Goal: Task Accomplishment & Management: Manage account settings

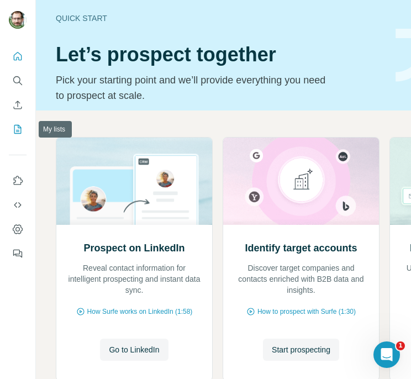
click at [20, 125] on icon "My lists" at bounding box center [17, 129] width 11 height 11
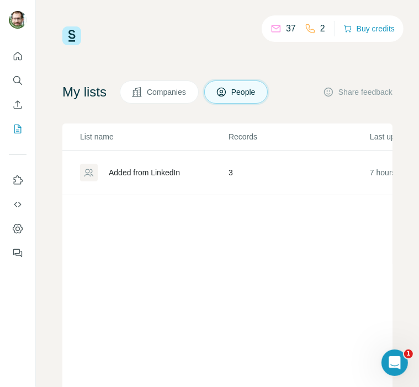
click at [182, 93] on span "Companies" at bounding box center [167, 92] width 40 height 11
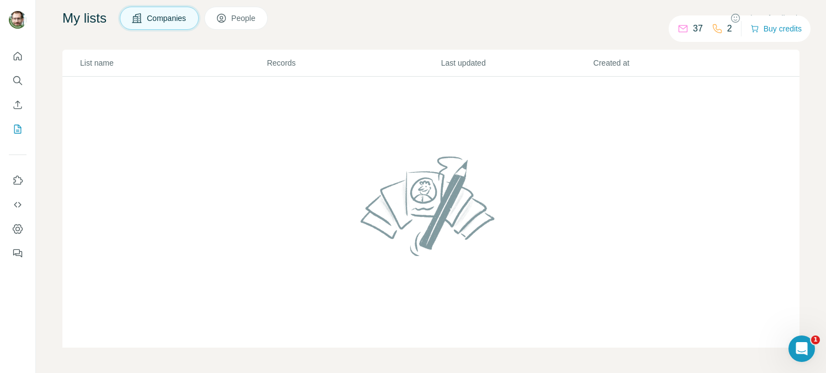
scroll to position [75, 0]
click at [410, 348] on icon "Open Intercom Messenger" at bounding box center [801, 349] width 18 height 18
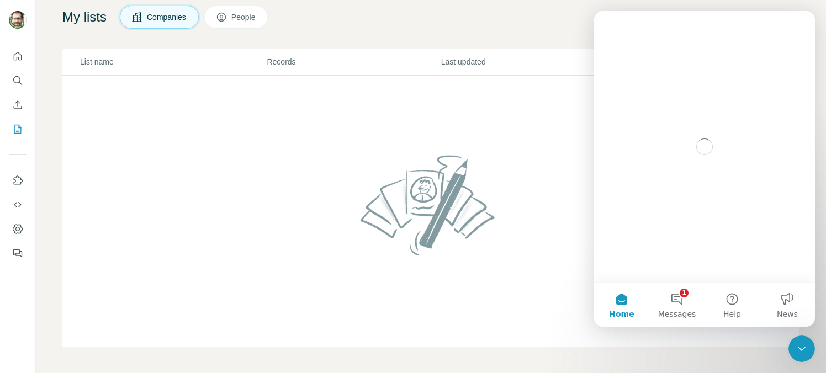
scroll to position [0, 0]
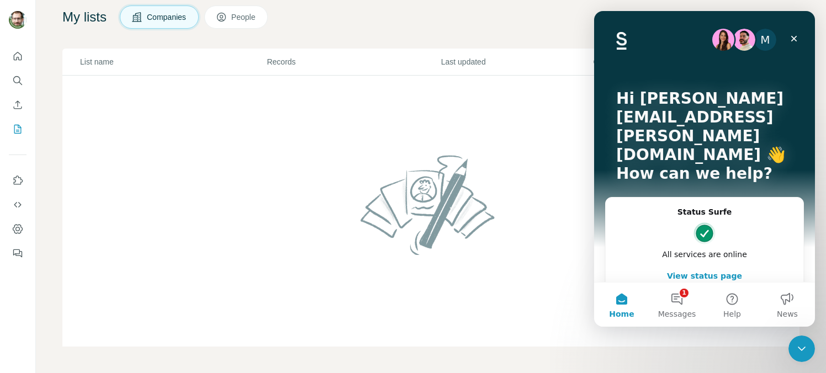
click at [410, 303] on button "1 Messages" at bounding box center [676, 305] width 55 height 44
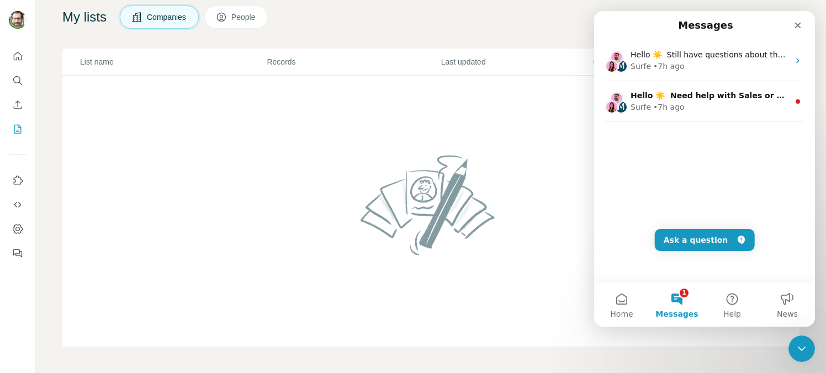
click at [410, 25] on icon "Close" at bounding box center [798, 26] width 6 height 6
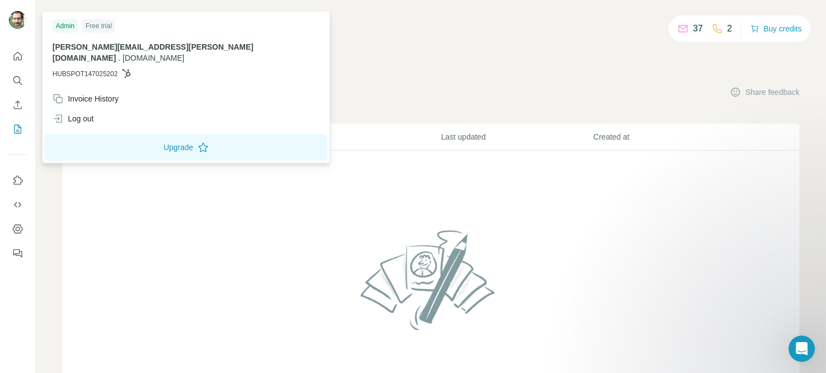
click at [20, 18] on img at bounding box center [18, 20] width 18 height 18
click at [18, 232] on icon "Dashboard" at bounding box center [18, 228] width 10 height 9
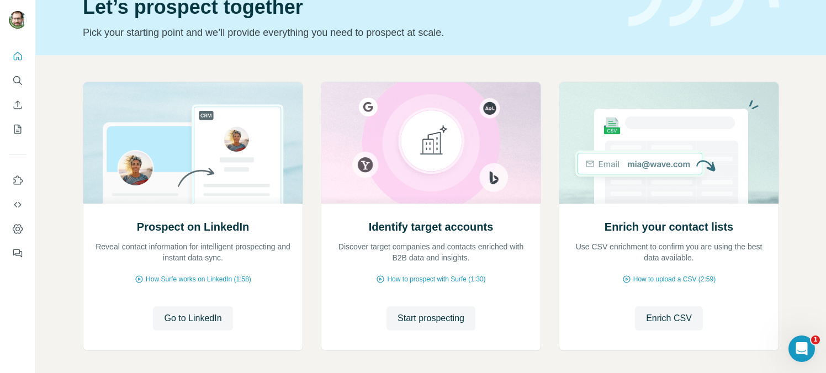
scroll to position [104, 0]
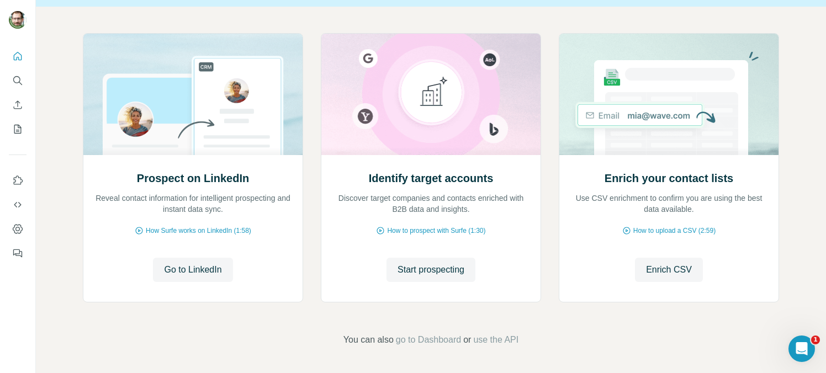
click at [685, 268] on span "Enrich CSV" at bounding box center [669, 269] width 46 height 13
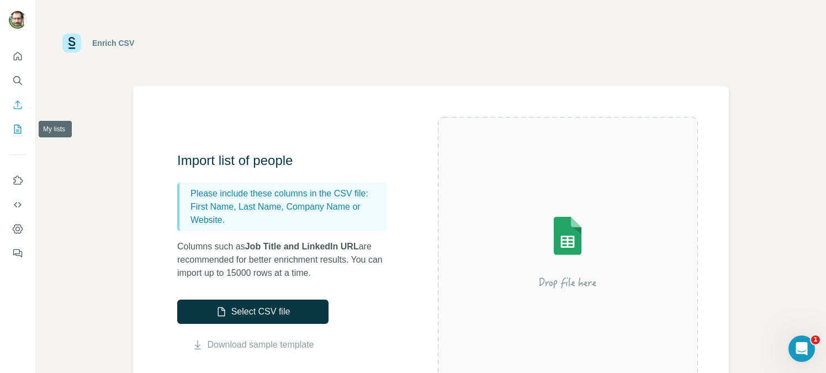
click at [24, 129] on button "My lists" at bounding box center [18, 129] width 18 height 20
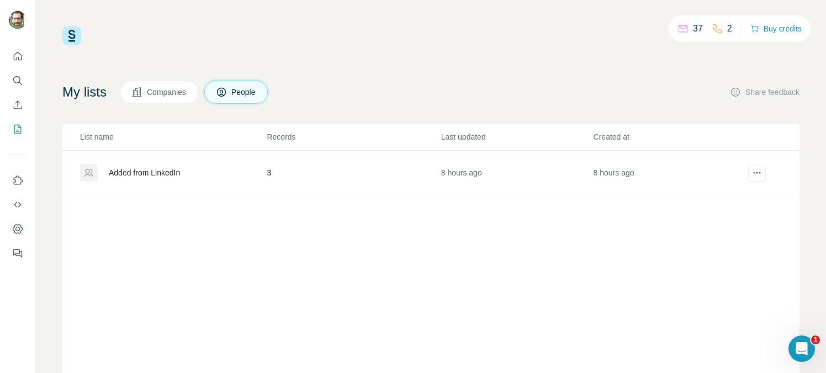
click at [165, 204] on div "List name Records Last updated Created at Added from LinkedIn 3 8 hours ago 8 h…" at bounding box center [430, 273] width 737 height 298
drag, startPoint x: 164, startPoint y: 202, endPoint x: 155, endPoint y: 201, distance: 8.8
click at [155, 201] on div "List name Records Last updated Created at Added from LinkedIn 3 8 hours ago 8 h…" at bounding box center [430, 273] width 737 height 298
click at [164, 89] on span "Companies" at bounding box center [167, 92] width 40 height 11
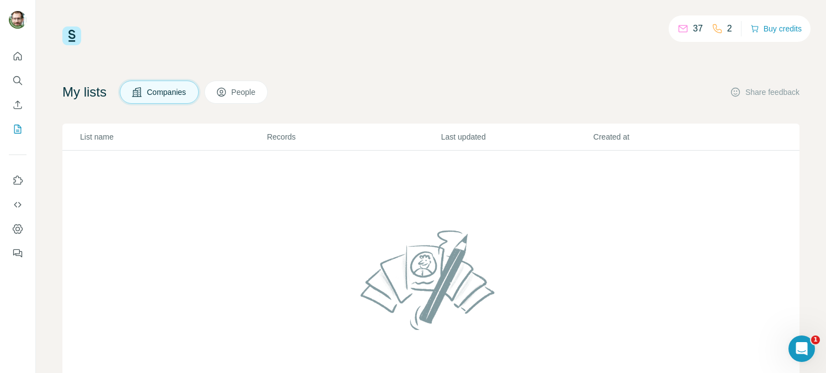
click at [406, 292] on img at bounding box center [431, 280] width 150 height 118
click at [437, 268] on img at bounding box center [431, 280] width 150 height 118
click at [512, 188] on td at bounding box center [430, 287] width 737 height 272
click at [18, 227] on icon "Dashboard" at bounding box center [17, 229] width 4 height 4
